Goal: Task Accomplishment & Management: Manage account settings

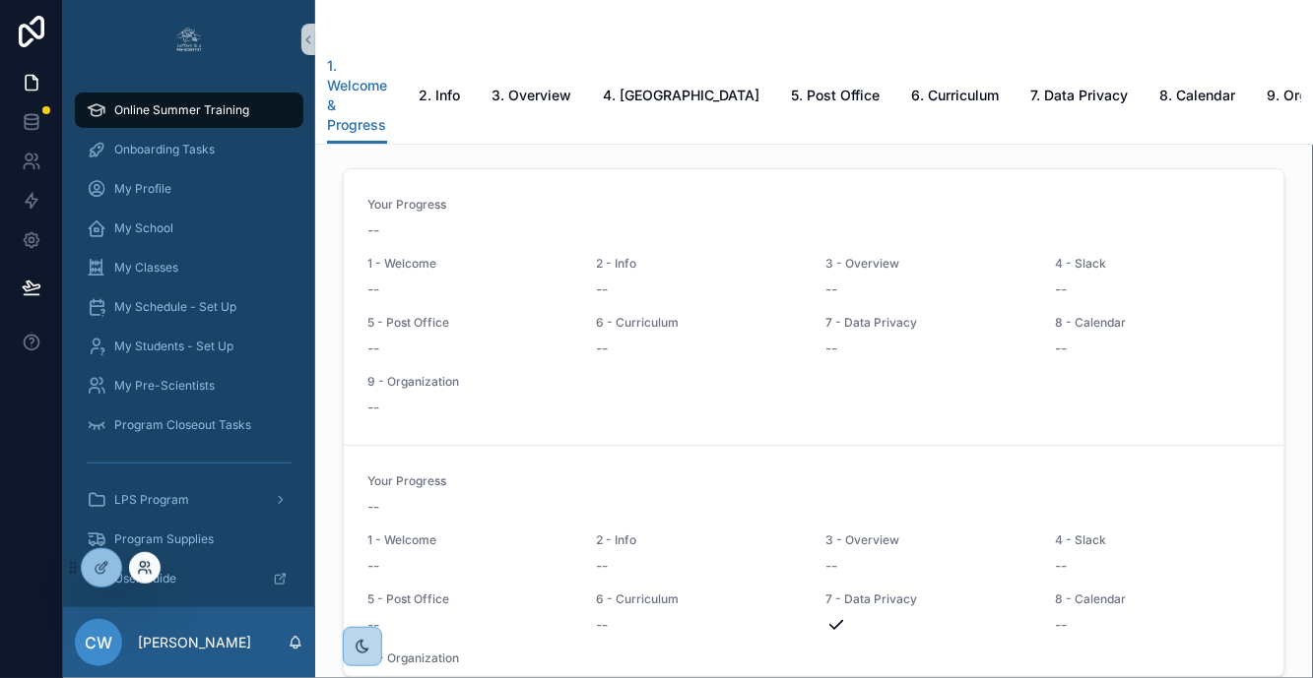
click at [139, 568] on icon at bounding box center [145, 568] width 16 height 16
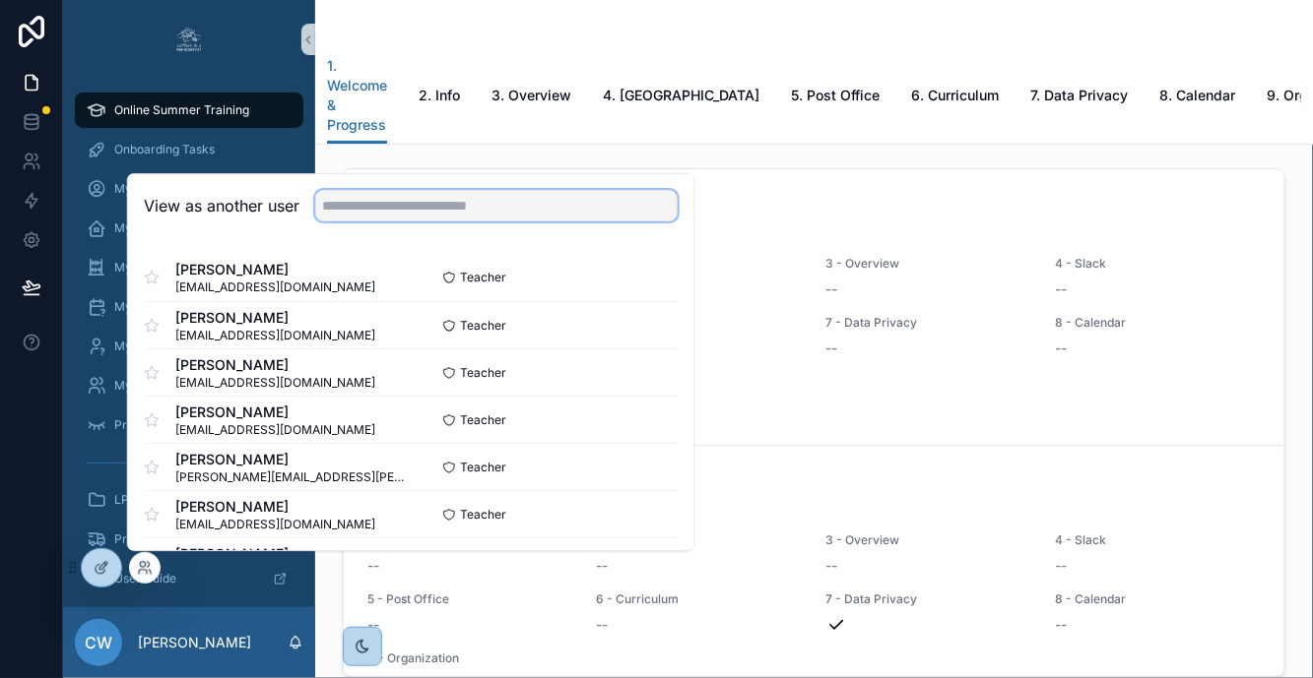
click at [394, 205] on input "text" at bounding box center [496, 206] width 362 height 32
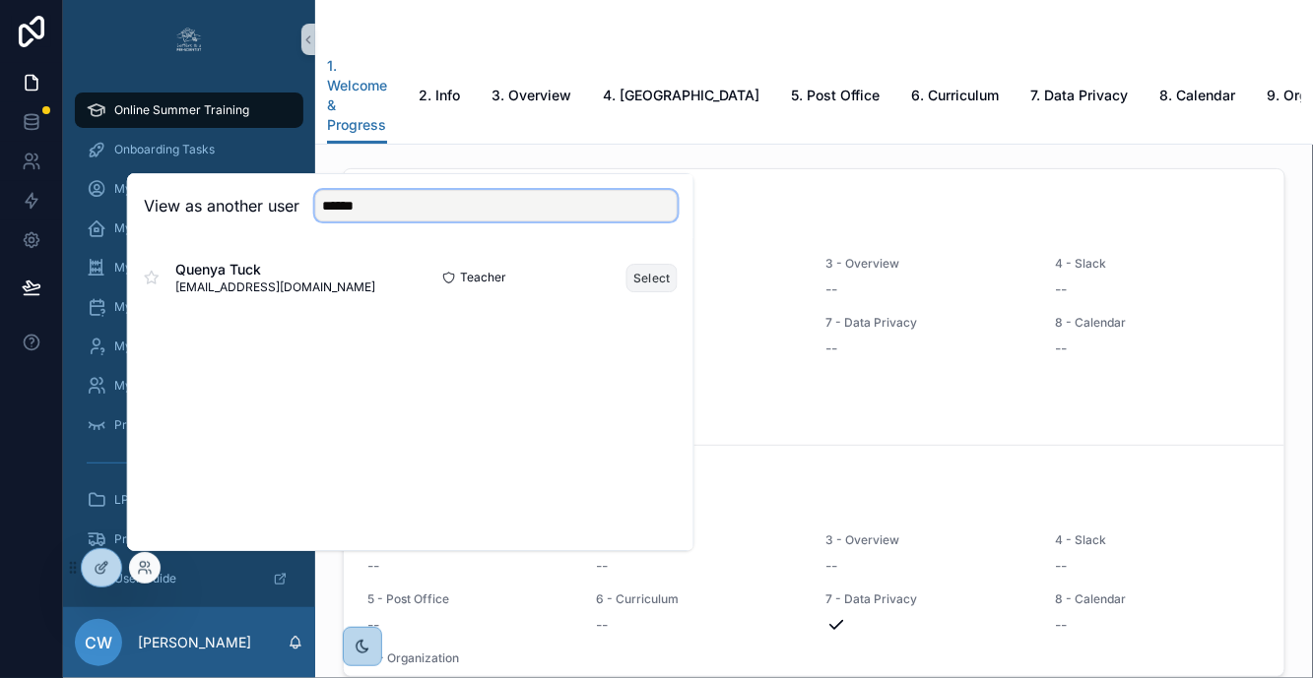
type input "******"
click at [661, 279] on button "Select" at bounding box center [651, 278] width 51 height 29
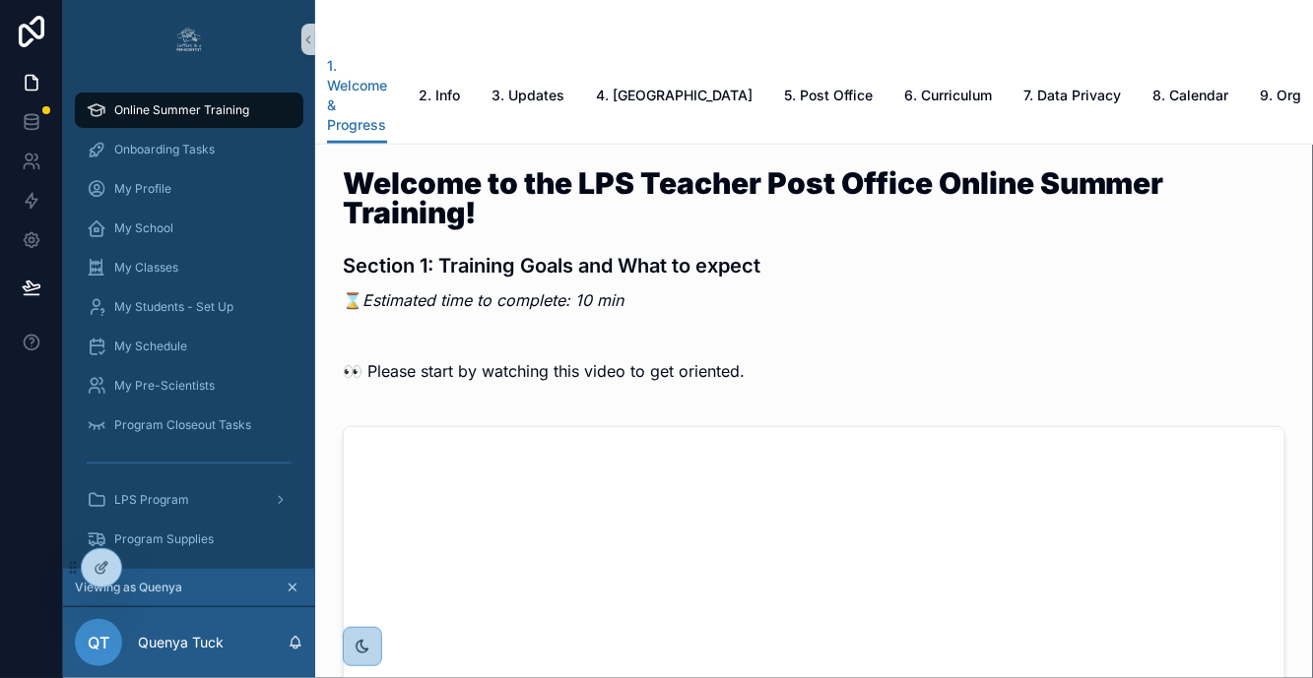
scroll to position [646, 0]
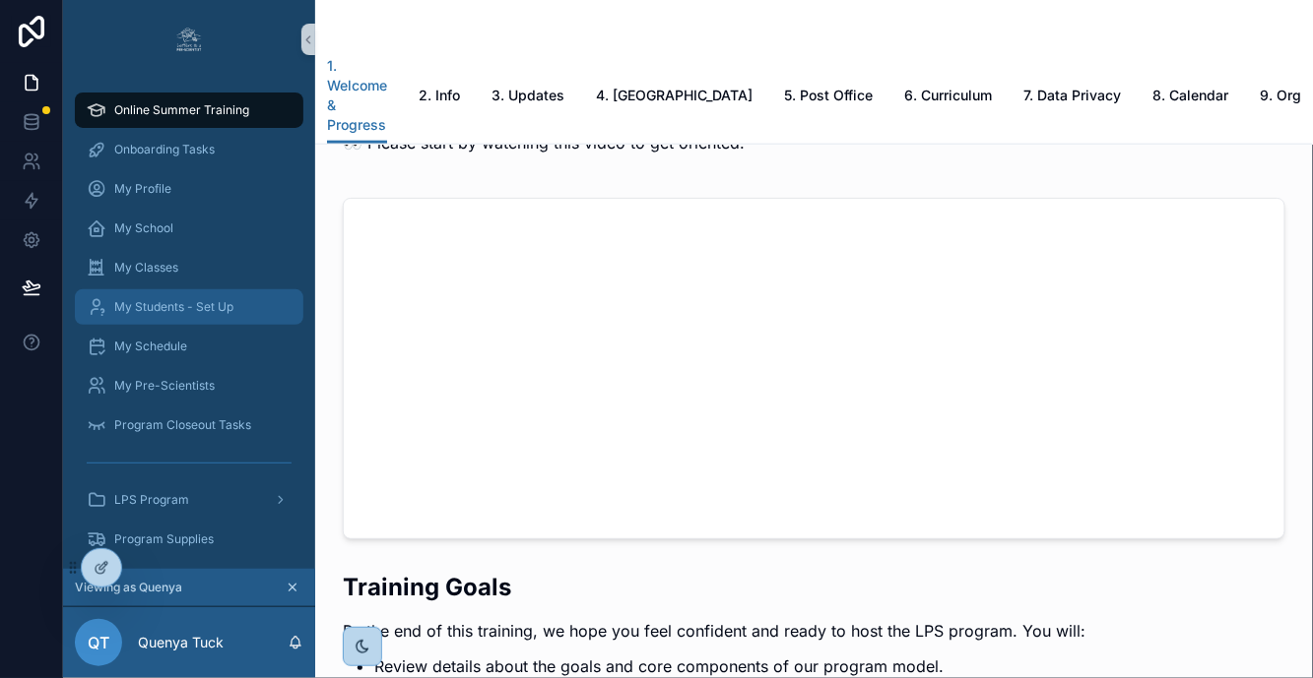
click at [196, 309] on span "My Students - Set Up" at bounding box center [173, 307] width 119 height 16
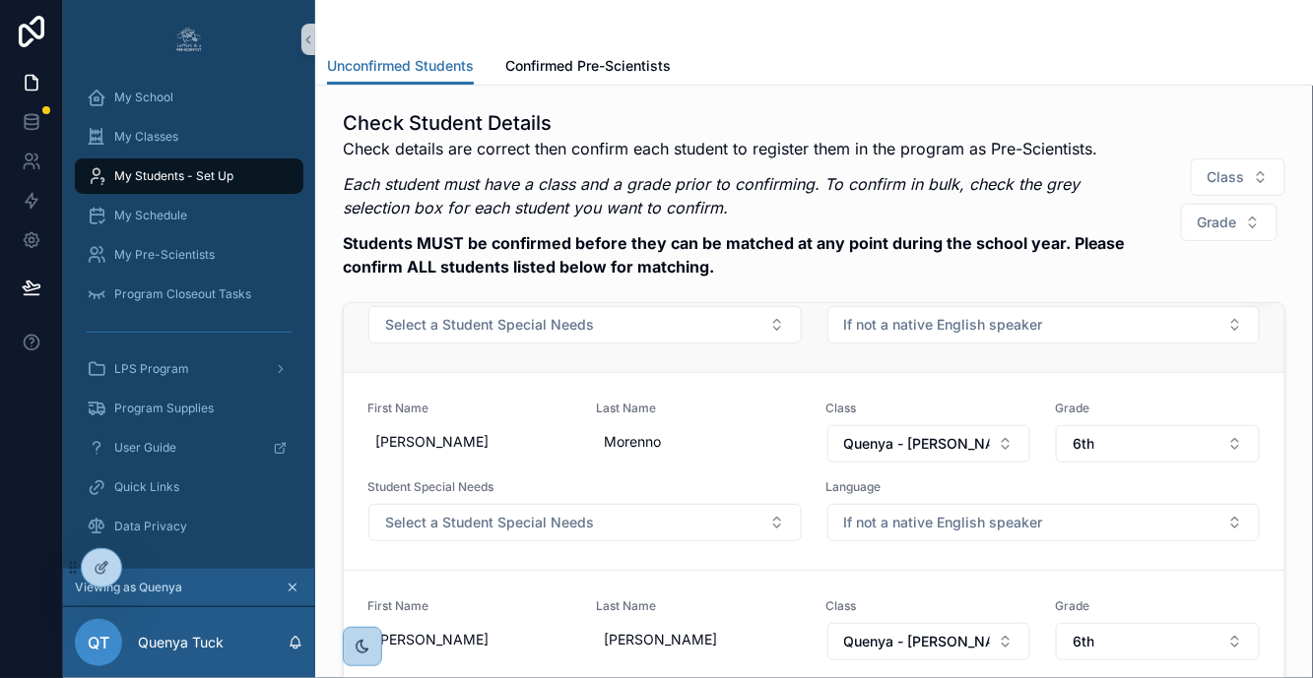
scroll to position [297, 0]
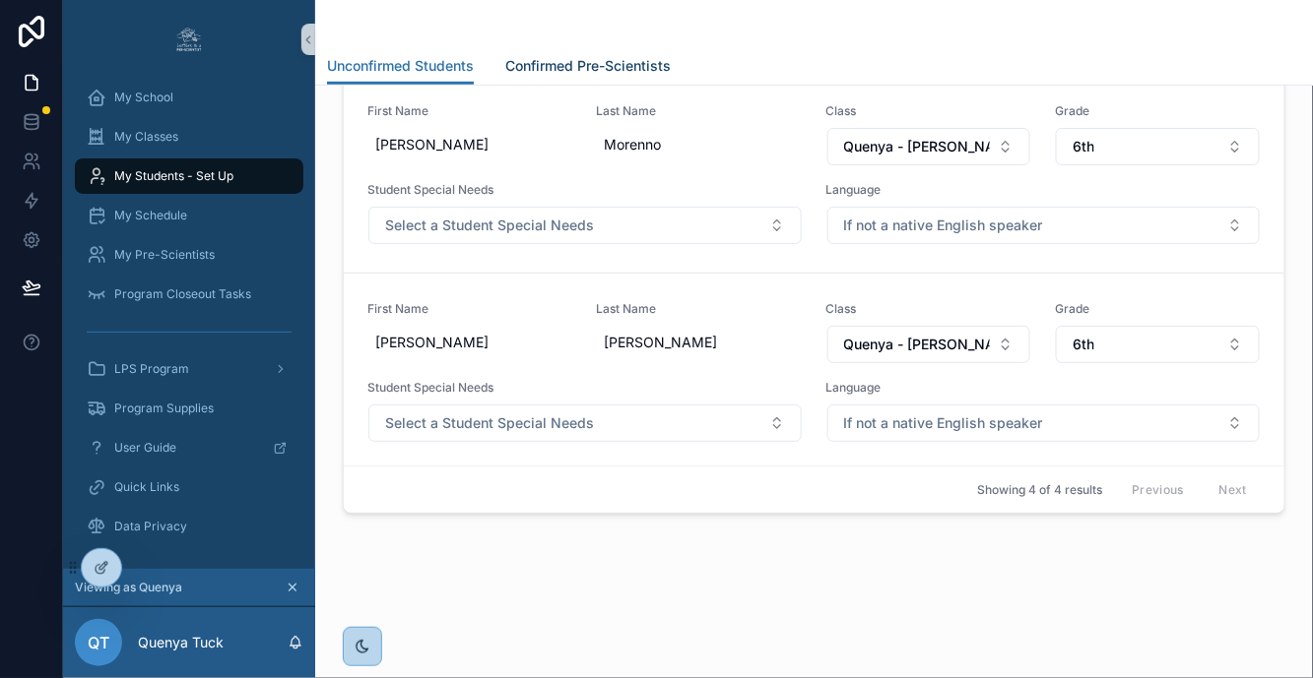
click at [578, 70] on span "Confirmed Pre-Scientists" at bounding box center [587, 66] width 165 height 20
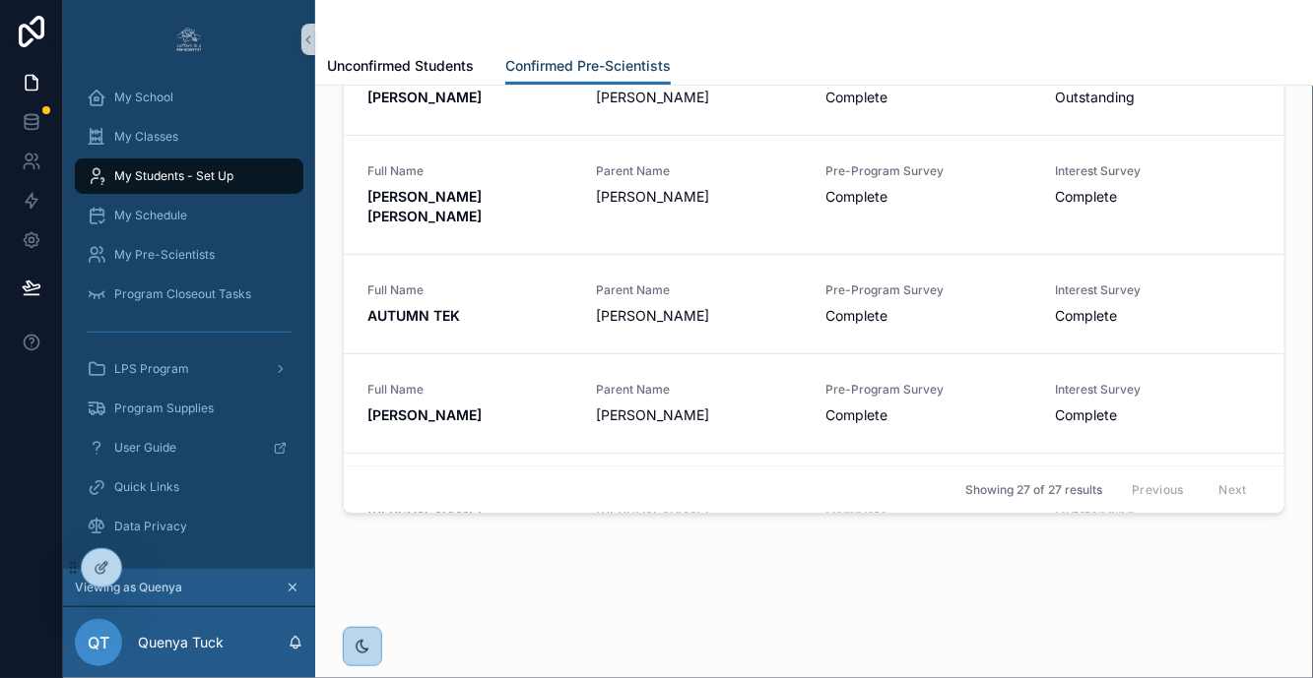
scroll to position [183, 0]
